Goal: Task Accomplishment & Management: Manage account settings

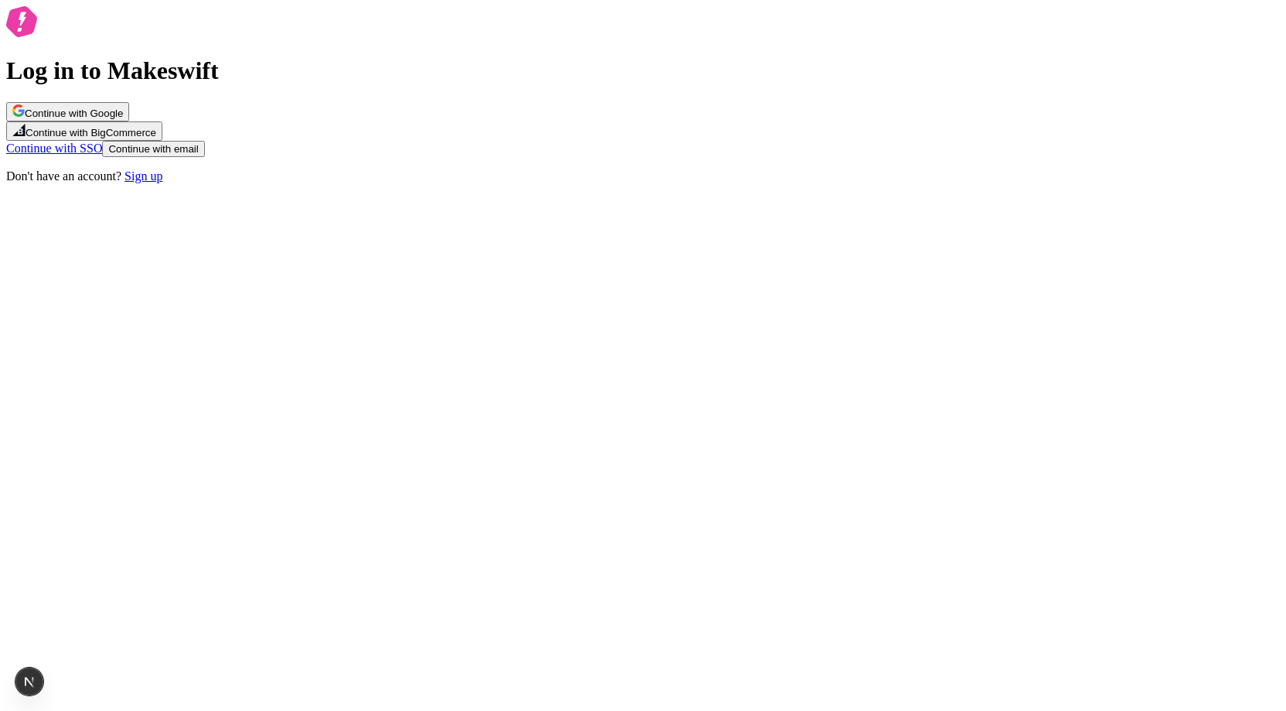
drag, startPoint x: 433, startPoint y: 126, endPoint x: 422, endPoint y: 133, distance: 12.9
click at [432, 126] on div "Log in to Makeswift Continue with Google Continue with BigCommerce Continue wit…" at bounding box center [642, 94] width 1273 height 177
drag, startPoint x: 764, startPoint y: 242, endPoint x: 831, endPoint y: 242, distance: 67.3
click at [831, 183] on div "Log in to Makeswift Continue with Google Continue with BigCommerce Continue wit…" at bounding box center [642, 94] width 1273 height 177
drag, startPoint x: 832, startPoint y: 242, endPoint x: 808, endPoint y: 249, distance: 25.0
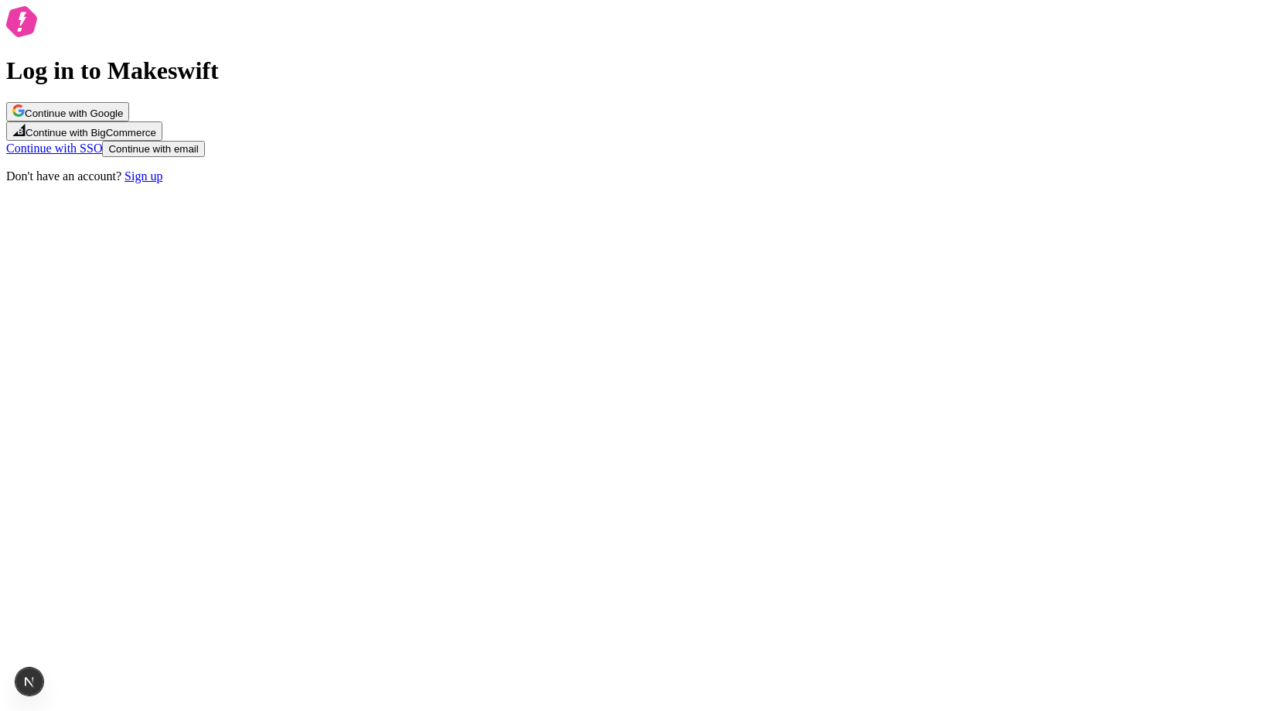
click at [831, 183] on div "Log in to Makeswift Continue with Google Continue with BigCommerce Continue wit…" at bounding box center [642, 94] width 1273 height 177
drag, startPoint x: 571, startPoint y: 193, endPoint x: 487, endPoint y: 162, distance: 89.0
click at [487, 162] on div "Log in to Makeswift Continue with Google Continue with BigCommerce Continue wit…" at bounding box center [642, 94] width 1273 height 177
drag, startPoint x: 511, startPoint y: 248, endPoint x: 853, endPoint y: 247, distance: 341.8
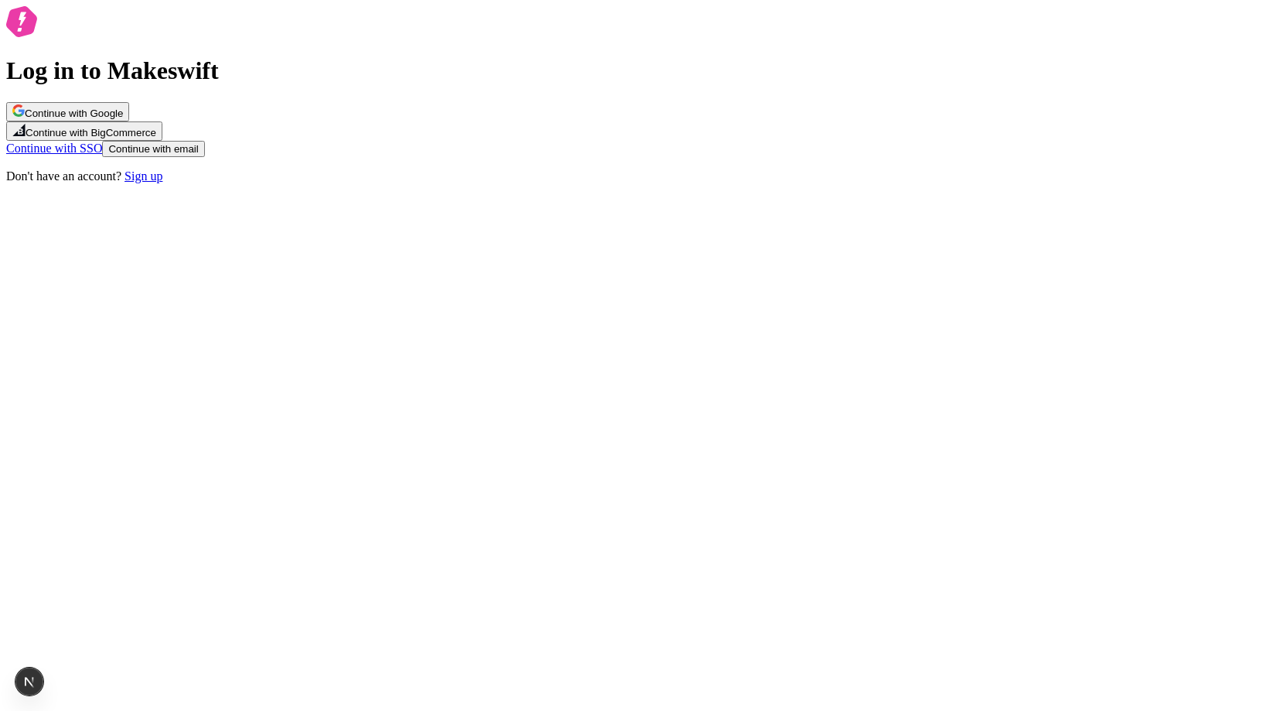
click at [853, 183] on div "Log in to Makeswift Continue with Google Continue with BigCommerce Continue wit…" at bounding box center [642, 94] width 1273 height 177
click at [123, 119] on span "Continue with Google" at bounding box center [74, 113] width 98 height 12
click at [914, 122] on div "Log in to Makeswift Continue with Google Continue with BigCommerce Continue wit…" at bounding box center [642, 96] width 1273 height 180
click at [424, 186] on div "Log in to Makeswift Continue with Google Continue with BigCommerce Continue wit…" at bounding box center [642, 96] width 1273 height 180
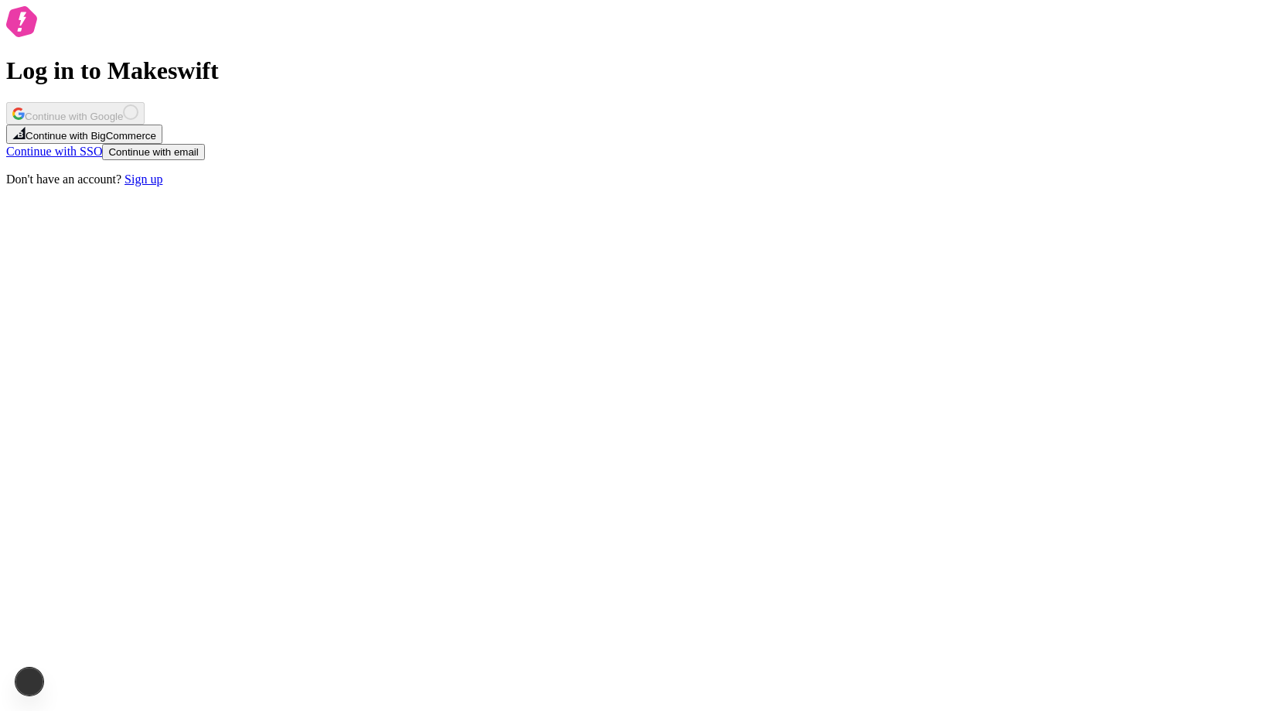
click at [631, 117] on div "Log in to Makeswift Continue with Google Continue with BigCommerce Continue wit…" at bounding box center [642, 96] width 1273 height 180
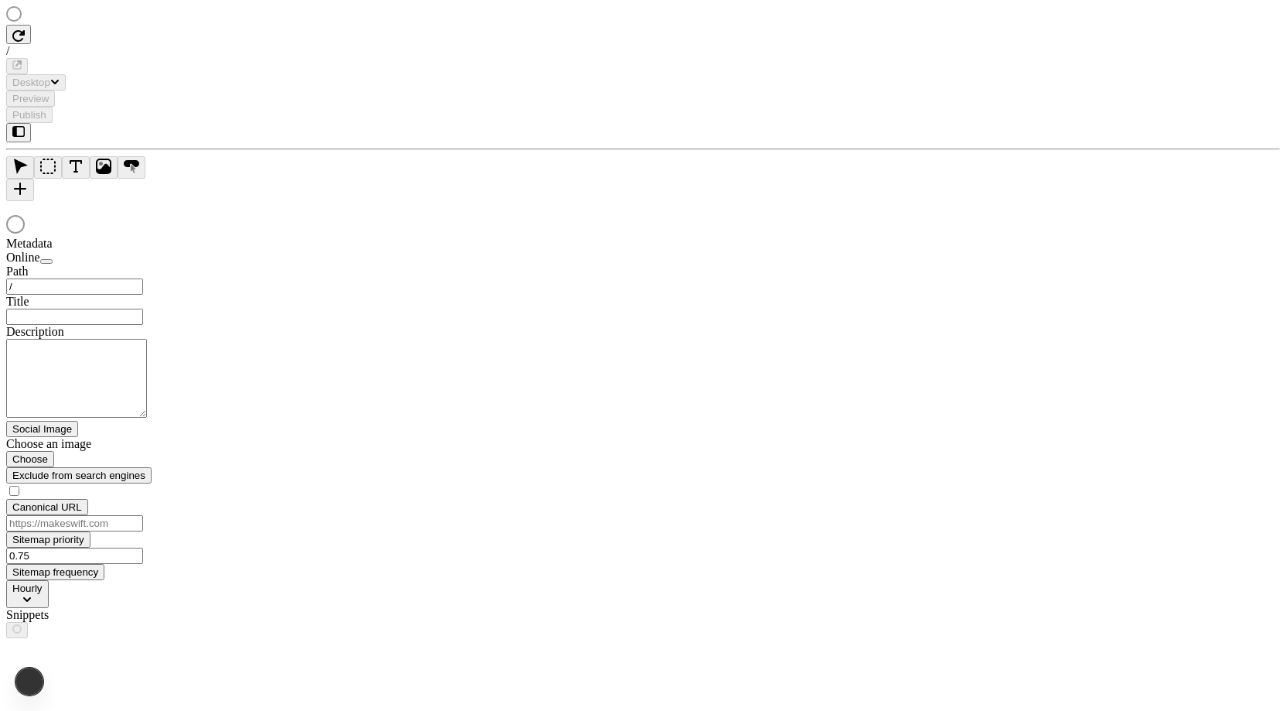
type input "/page-6"
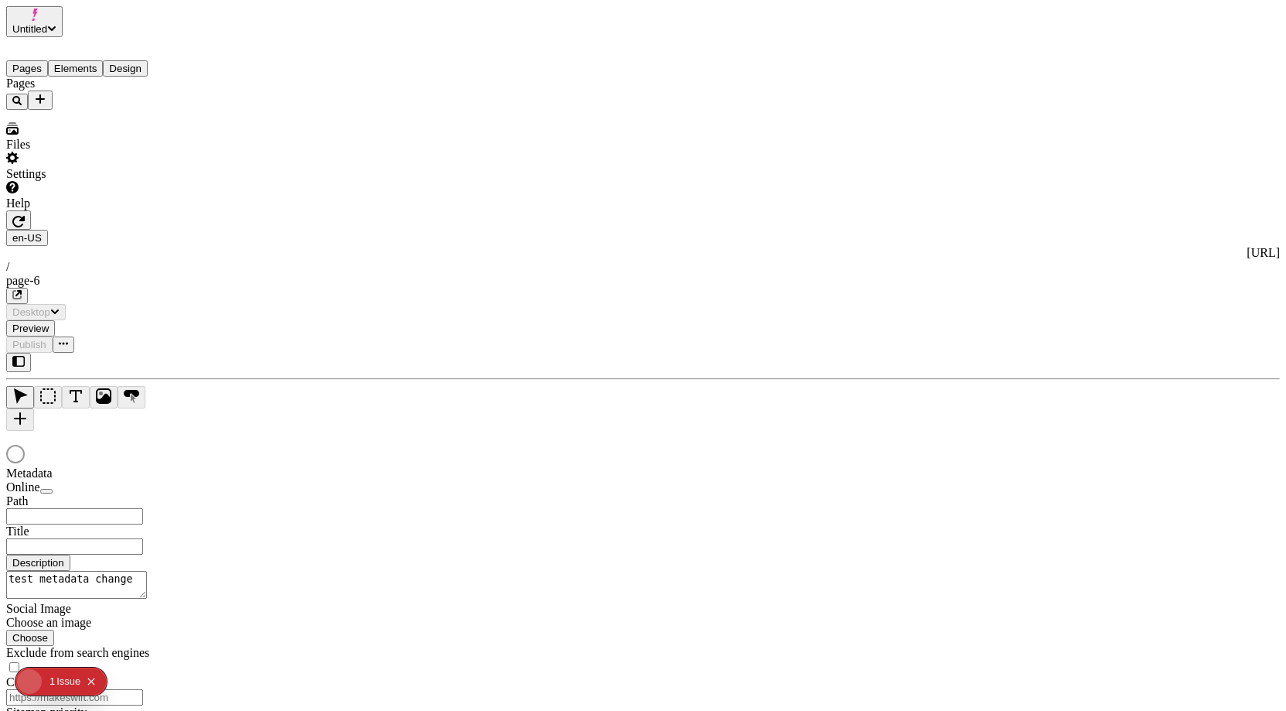
type input "/page-6"
